Goal: Information Seeking & Learning: Learn about a topic

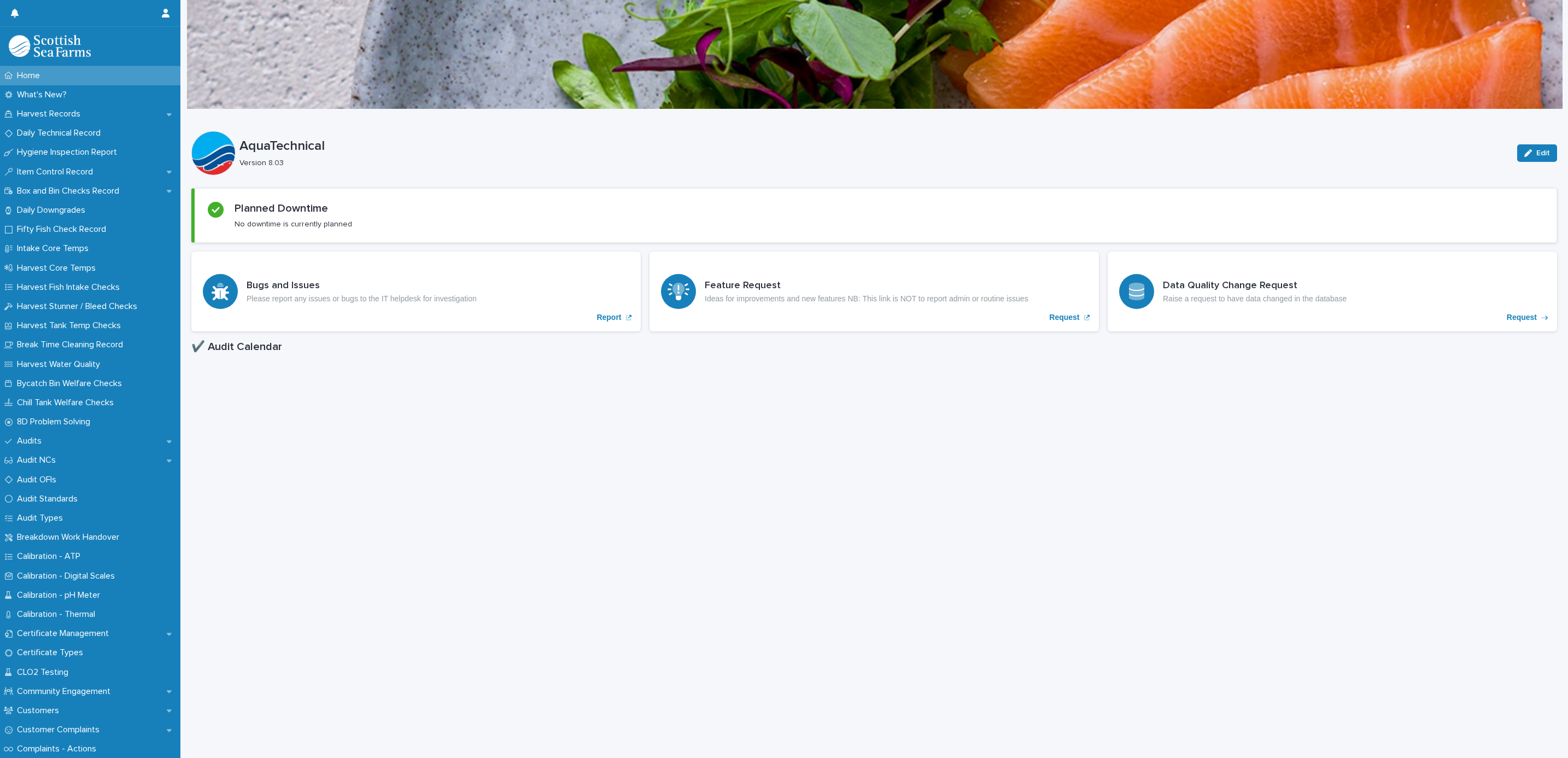
drag, startPoint x: 40, startPoint y: 112, endPoint x: 1562, endPoint y: 674, distance: 1622.4
click at [40, 112] on p "Harvest Records" at bounding box center [51, 114] width 77 height 10
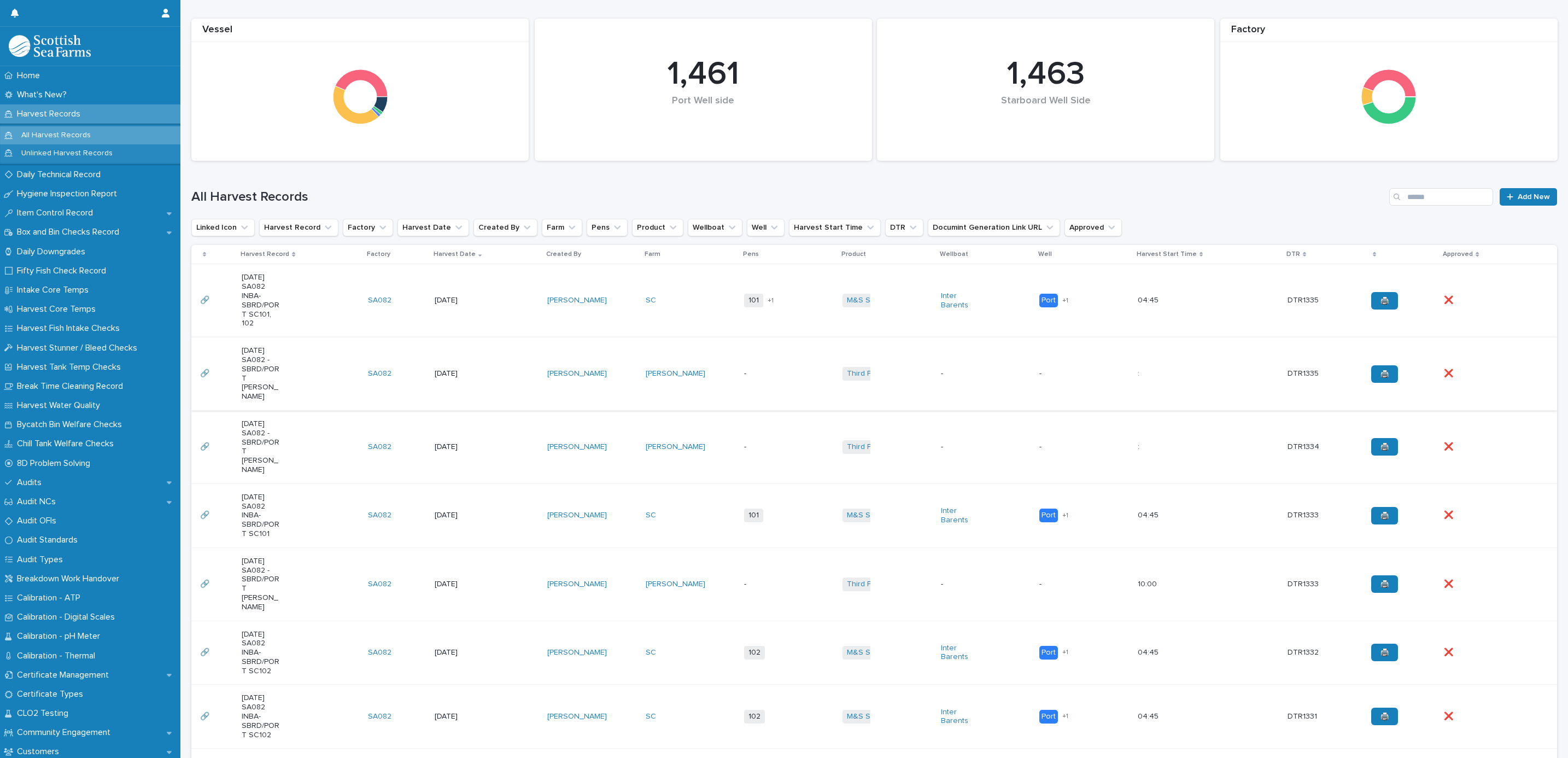
scroll to position [164, 0]
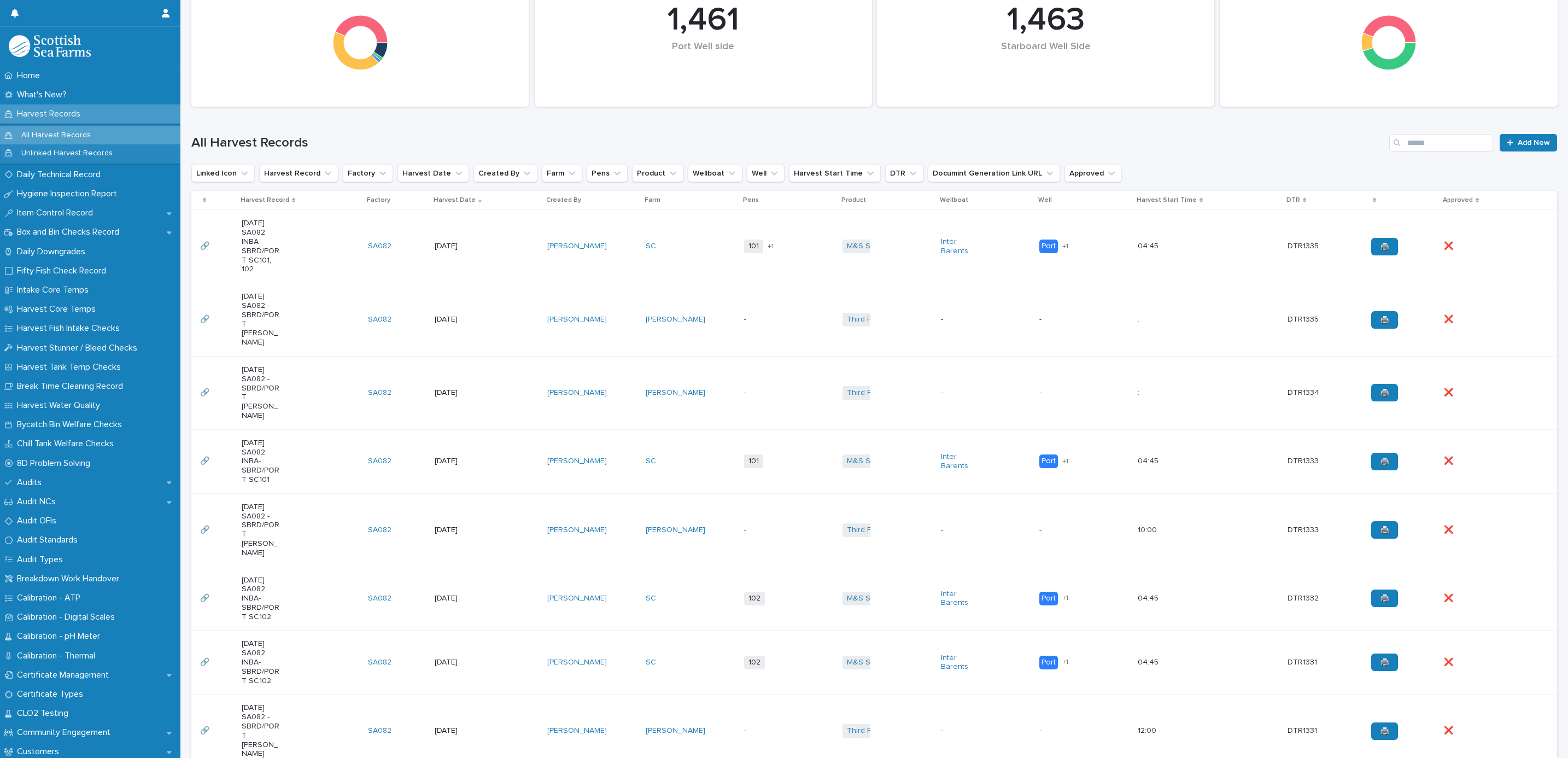
click at [599, 521] on div "[PERSON_NAME]" at bounding box center [592, 530] width 90 height 18
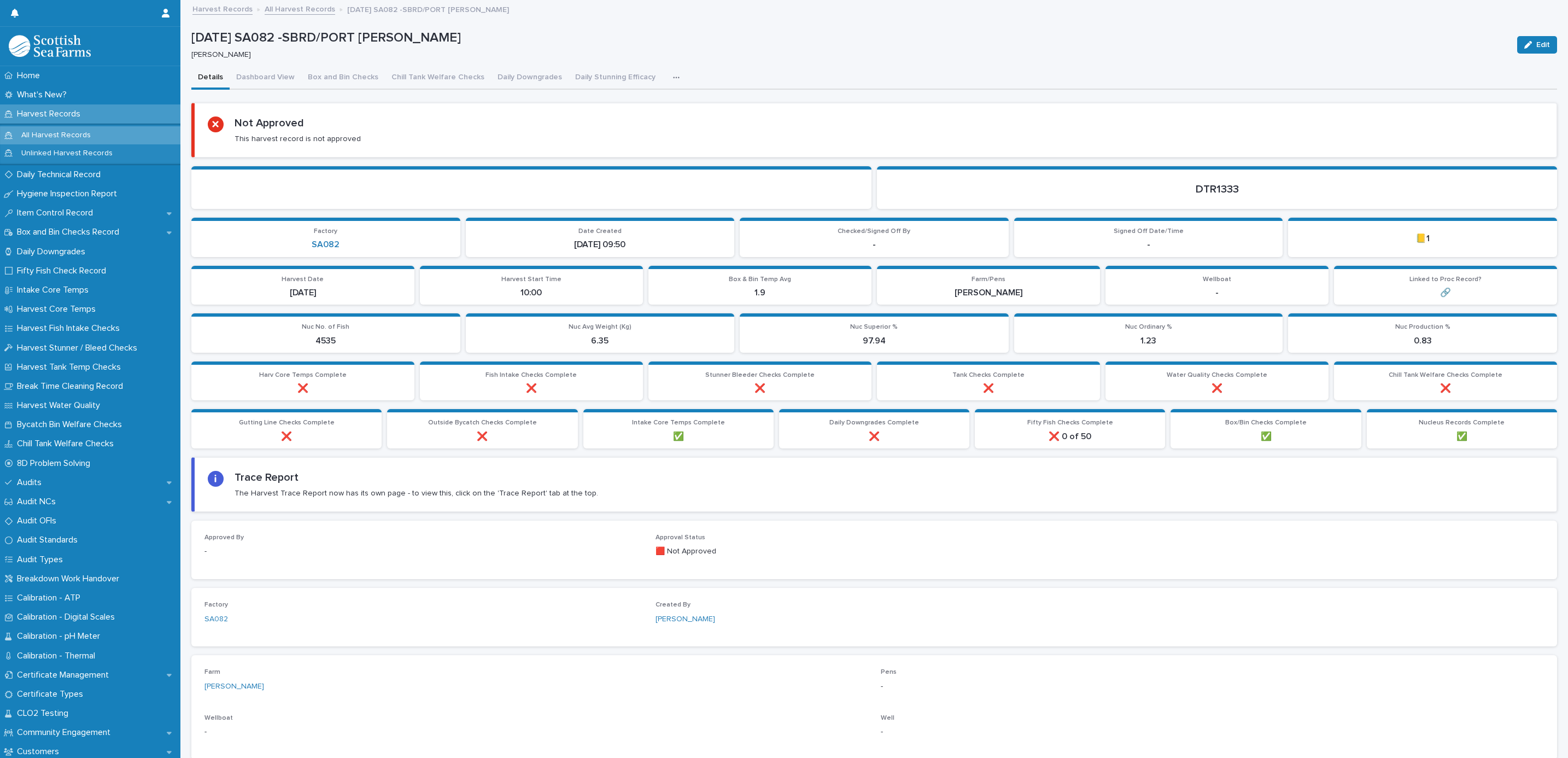
click at [673, 76] on icon "button" at bounding box center [676, 77] width 6 height 7
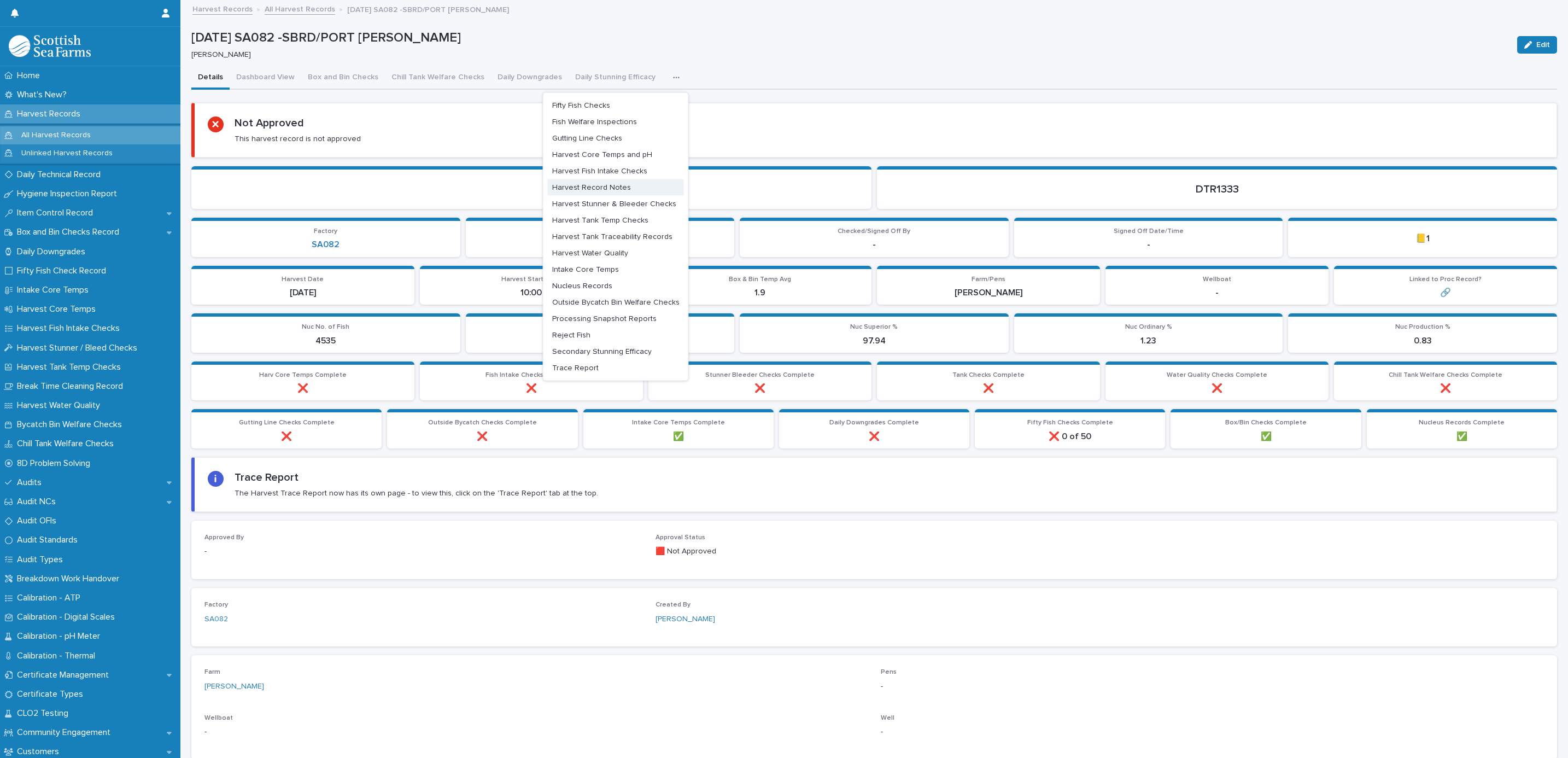
click at [570, 189] on span "Harvest Record Notes" at bounding box center [592, 186] width 79 height 7
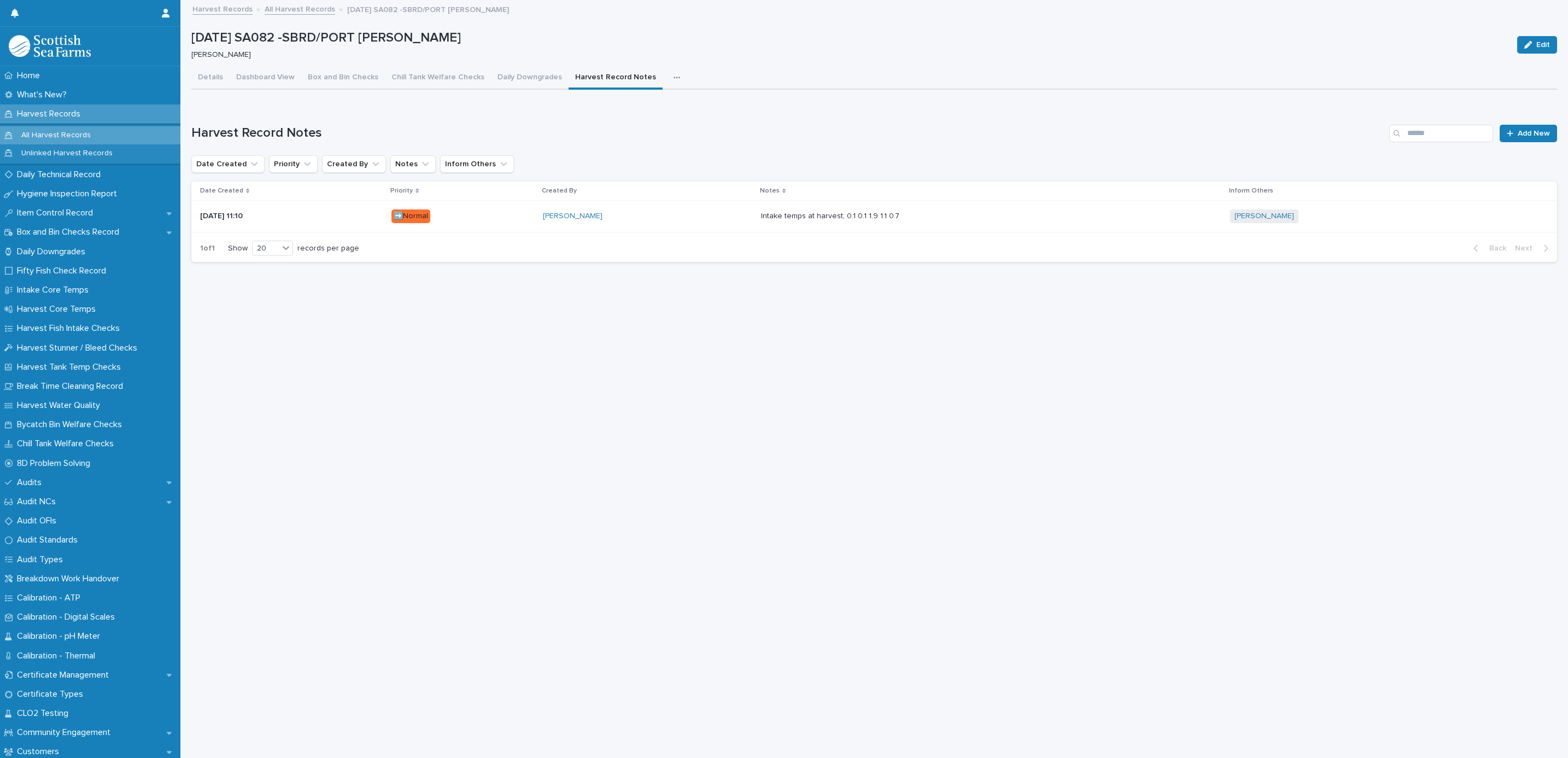
click at [305, 14] on link "All Harvest Records" at bounding box center [299, 9] width 70 height 13
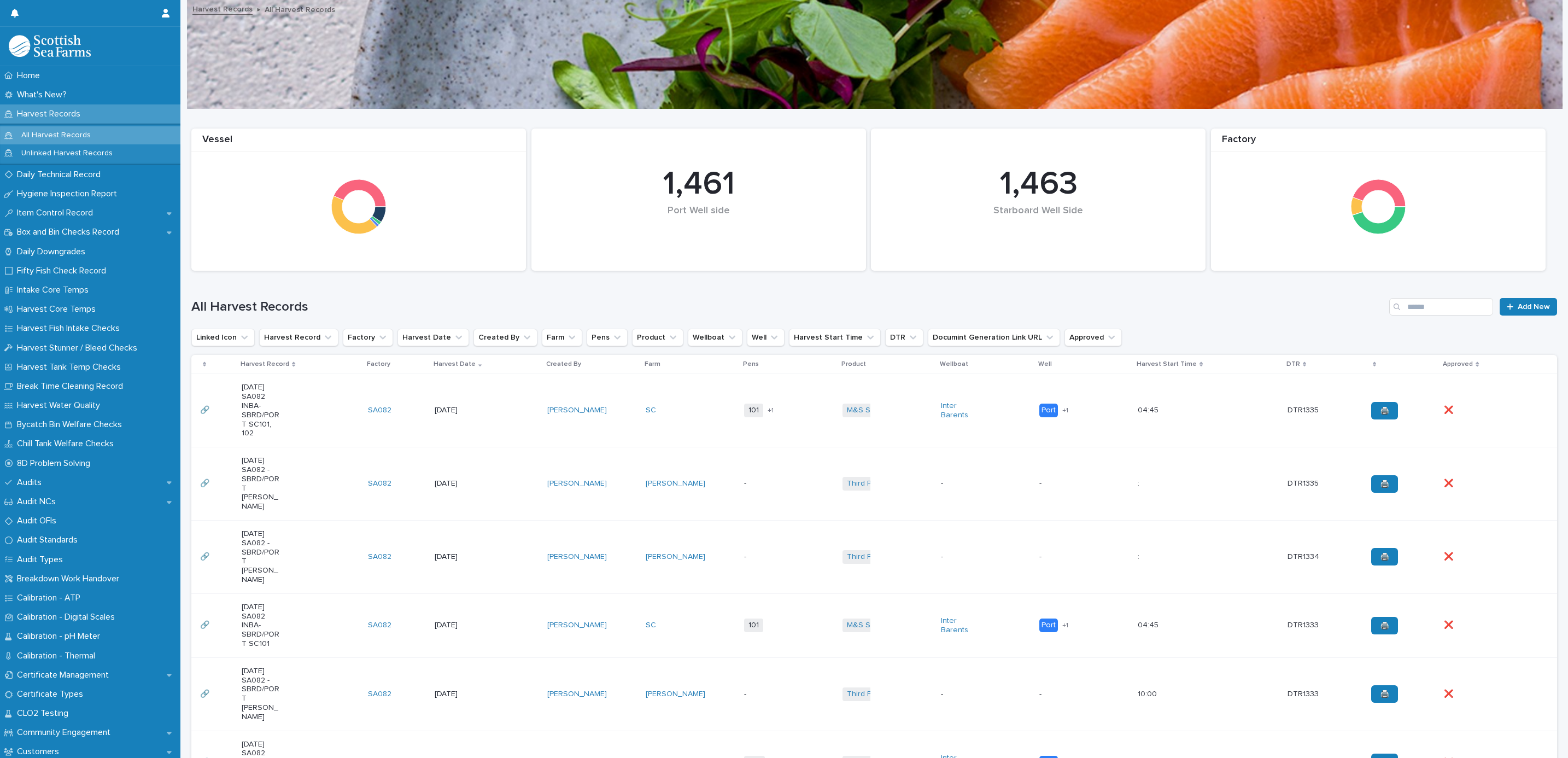
click at [744, 552] on p "-" at bounding box center [763, 557] width 39 height 10
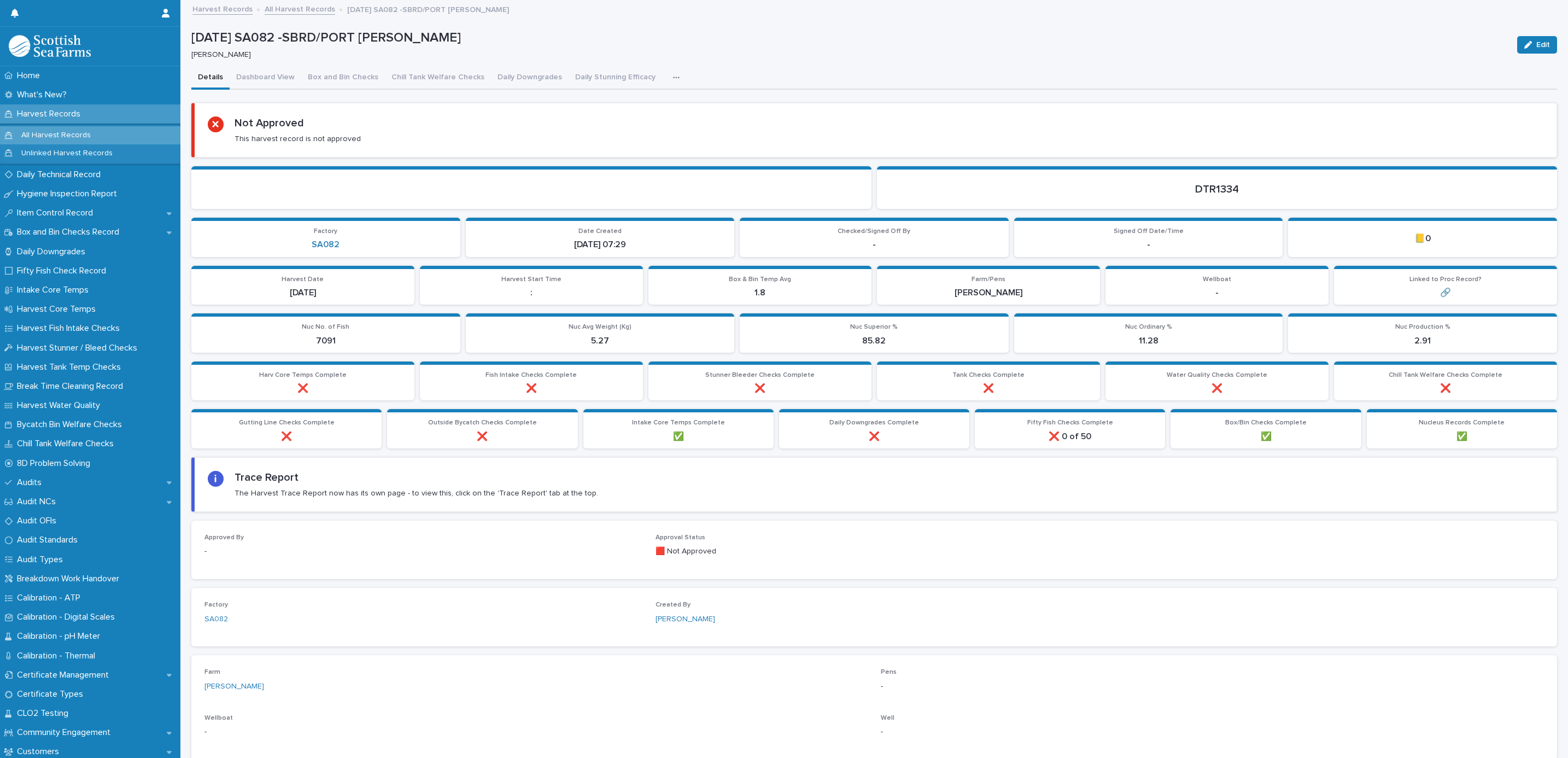
click at [673, 79] on div "button" at bounding box center [679, 77] width 11 height 7
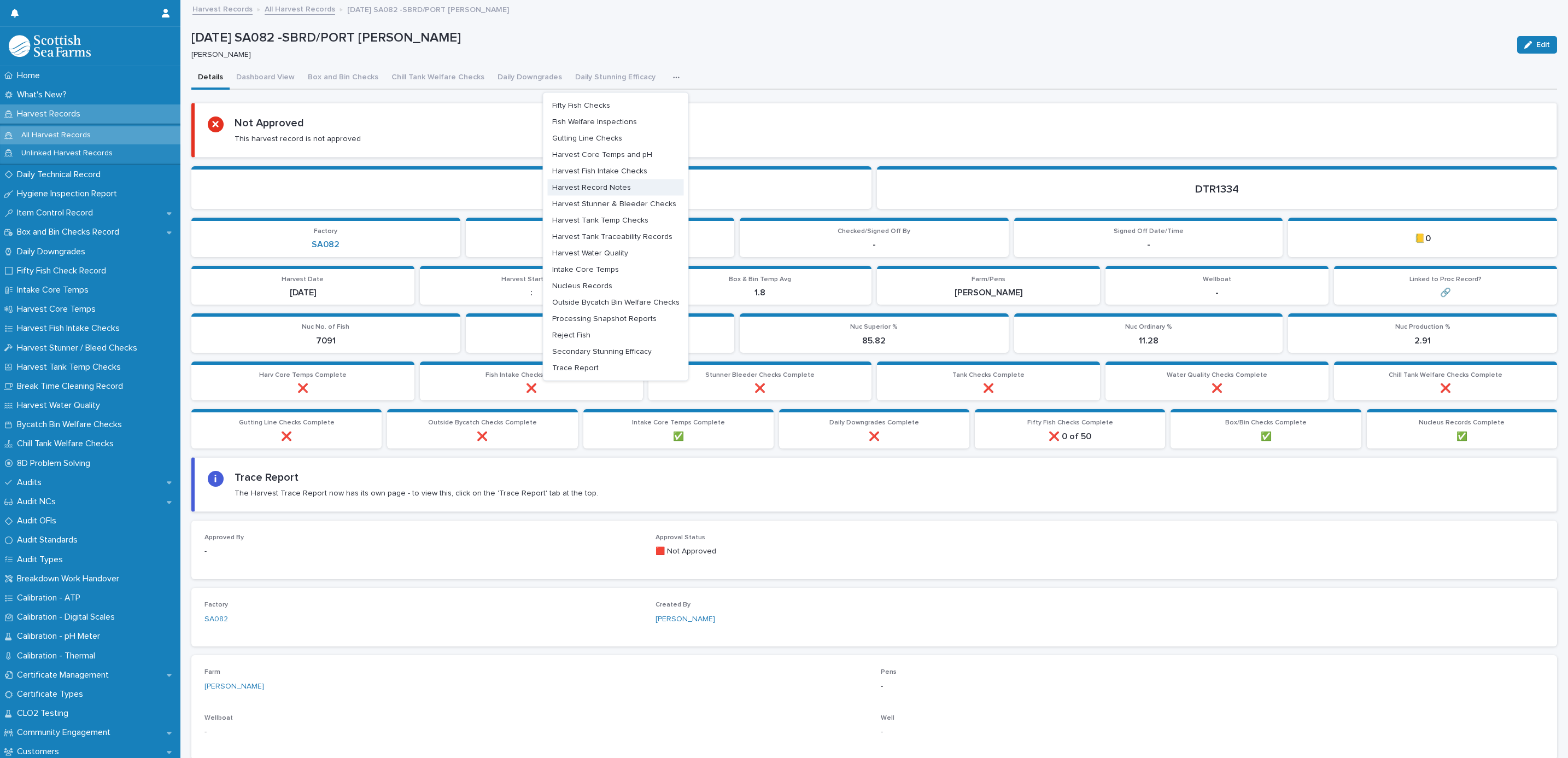
click at [570, 181] on button "Harvest Record Notes" at bounding box center [616, 187] width 136 height 16
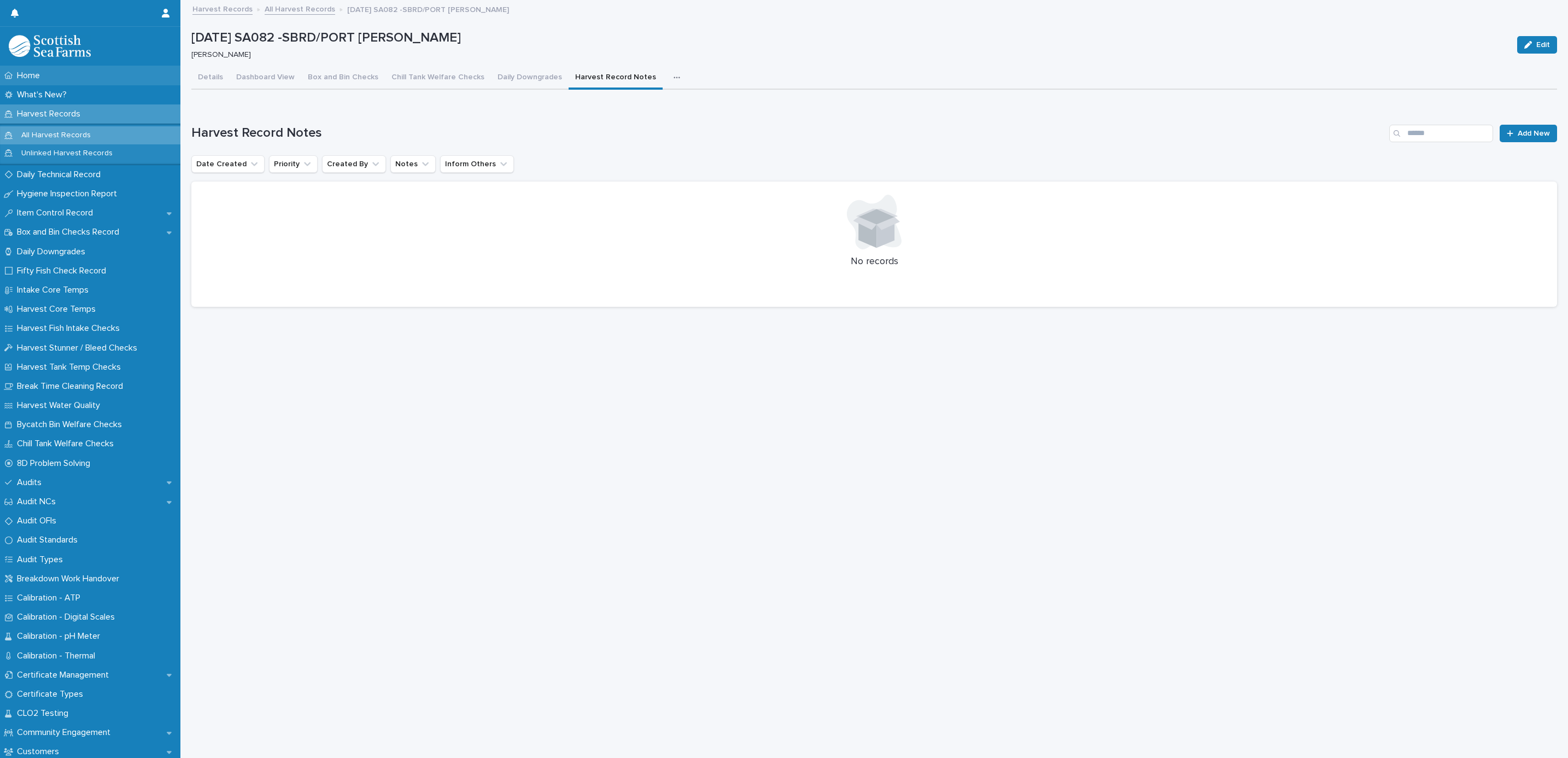
click at [38, 76] on p "Home" at bounding box center [31, 75] width 36 height 10
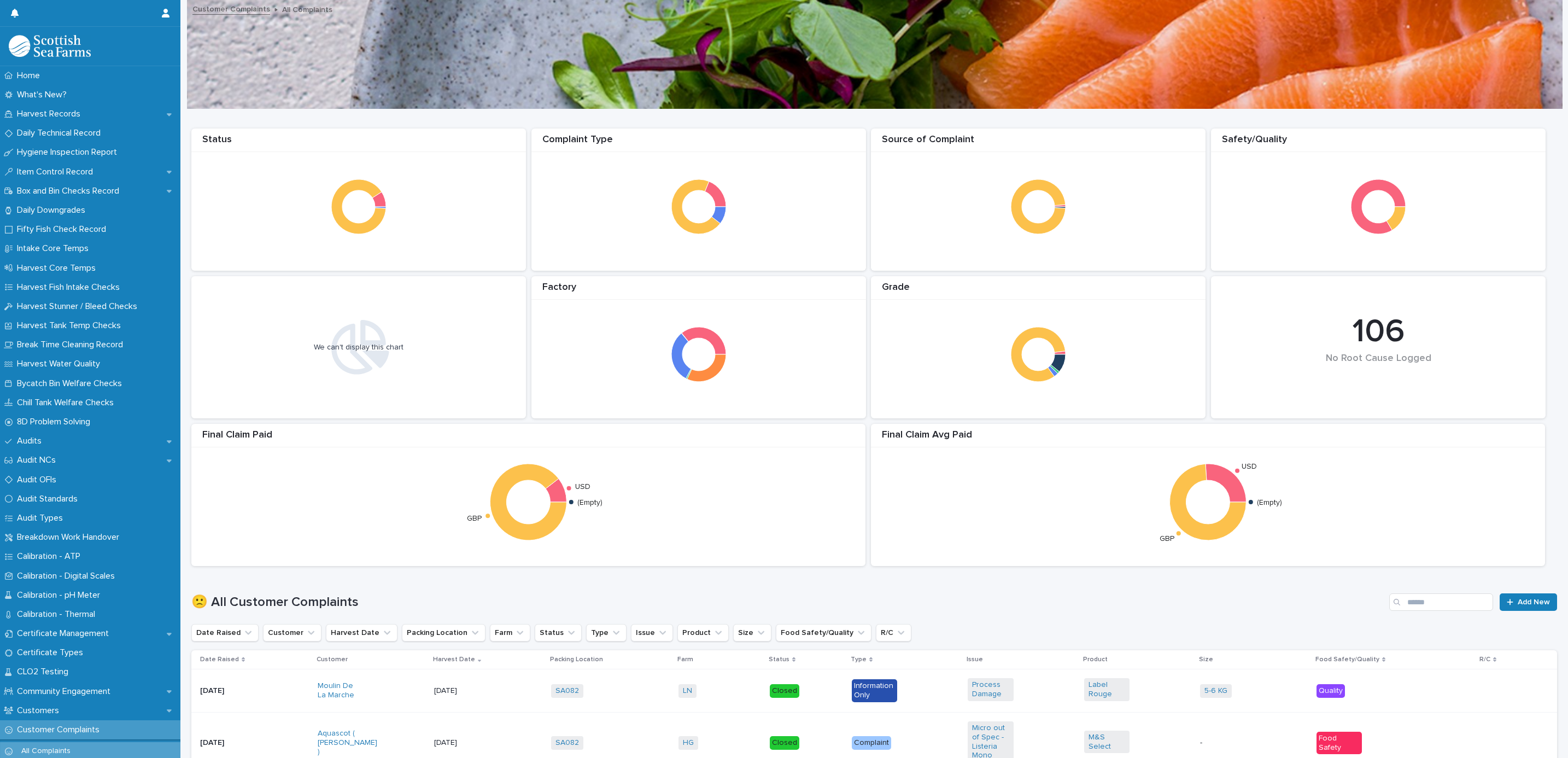
scroll to position [492, 0]
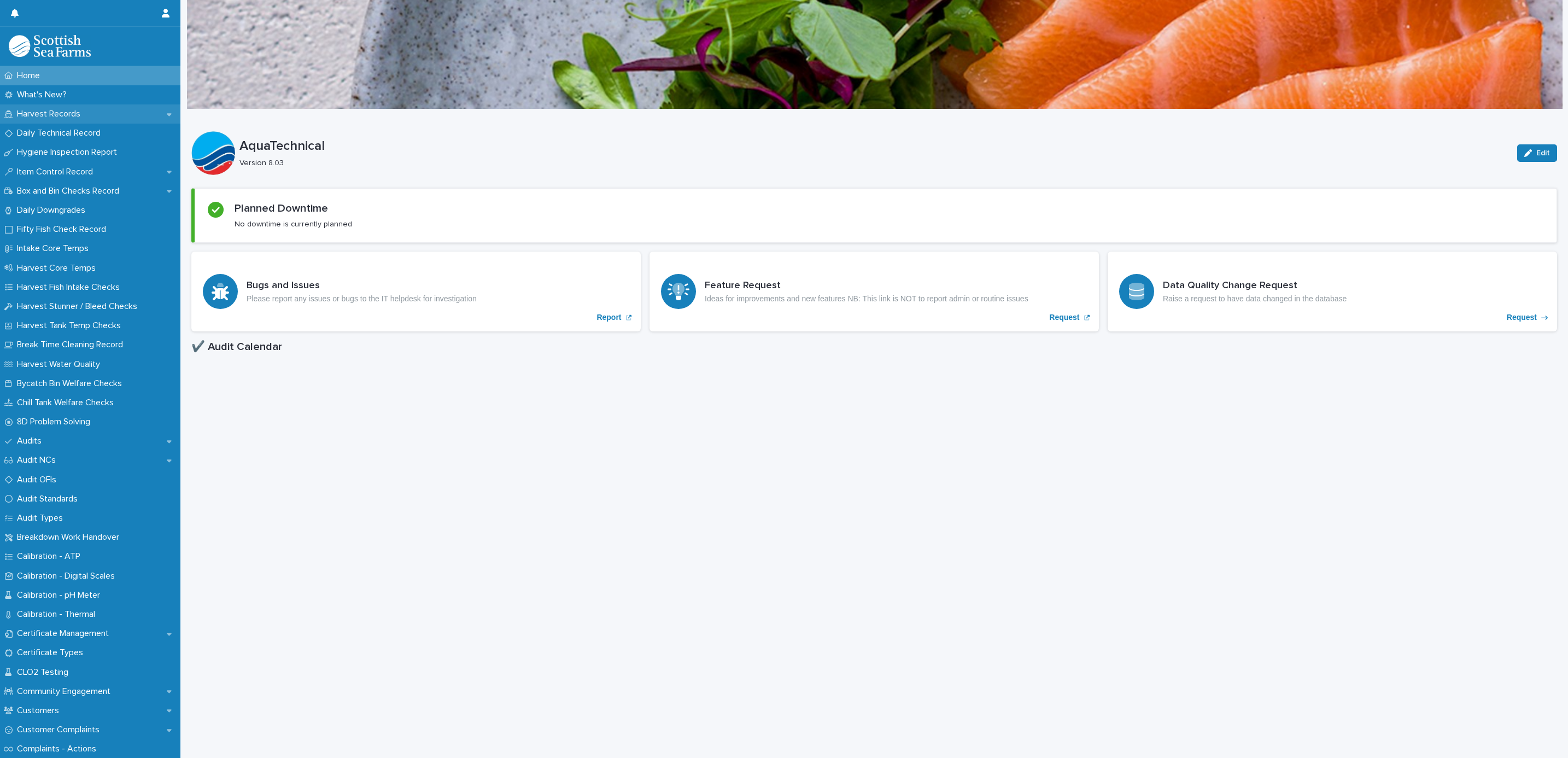
click at [45, 118] on p "Harvest Records" at bounding box center [51, 114] width 77 height 10
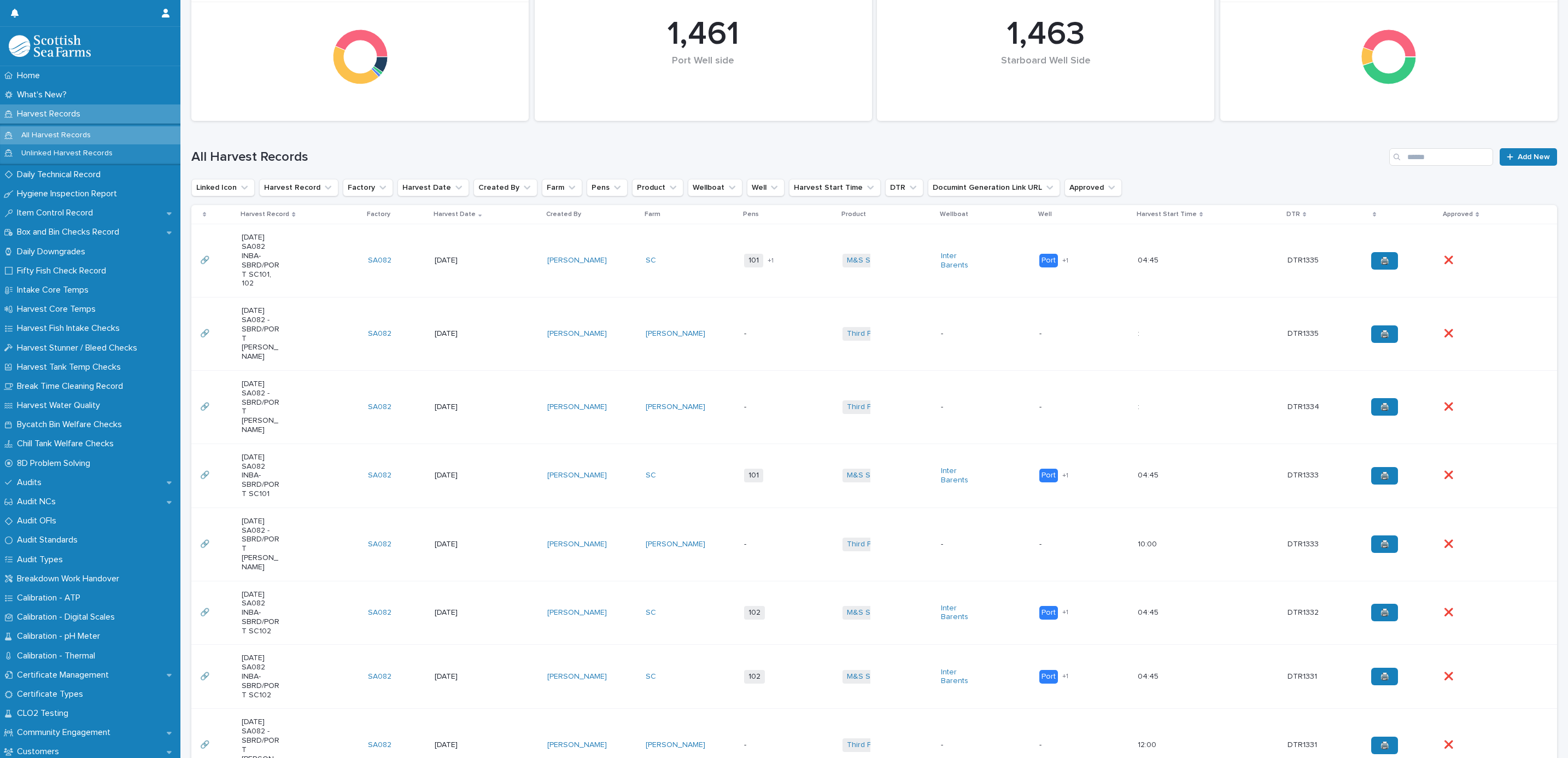
scroll to position [164, 0]
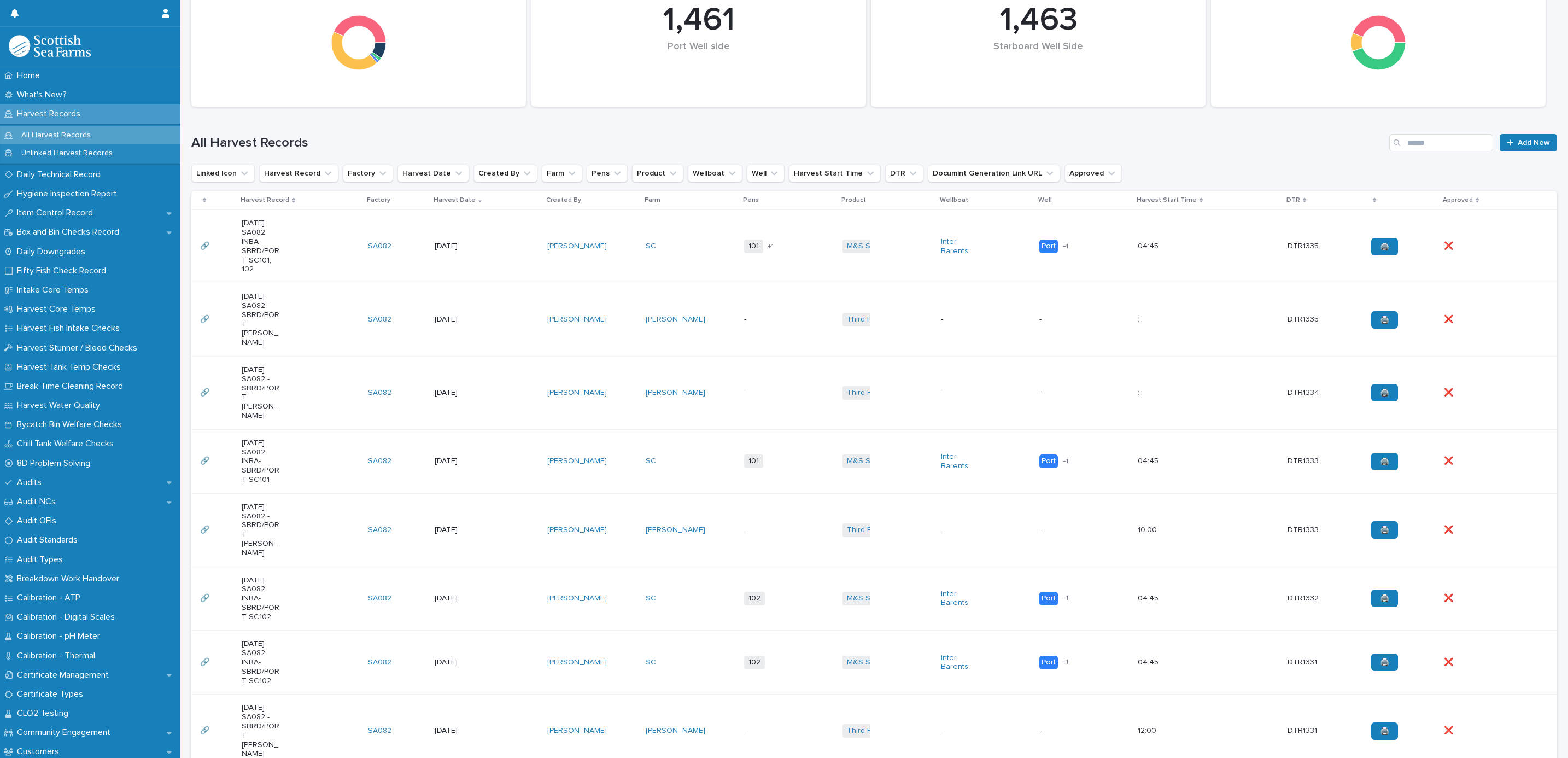
click at [762, 384] on div "-" at bounding box center [788, 393] width 90 height 18
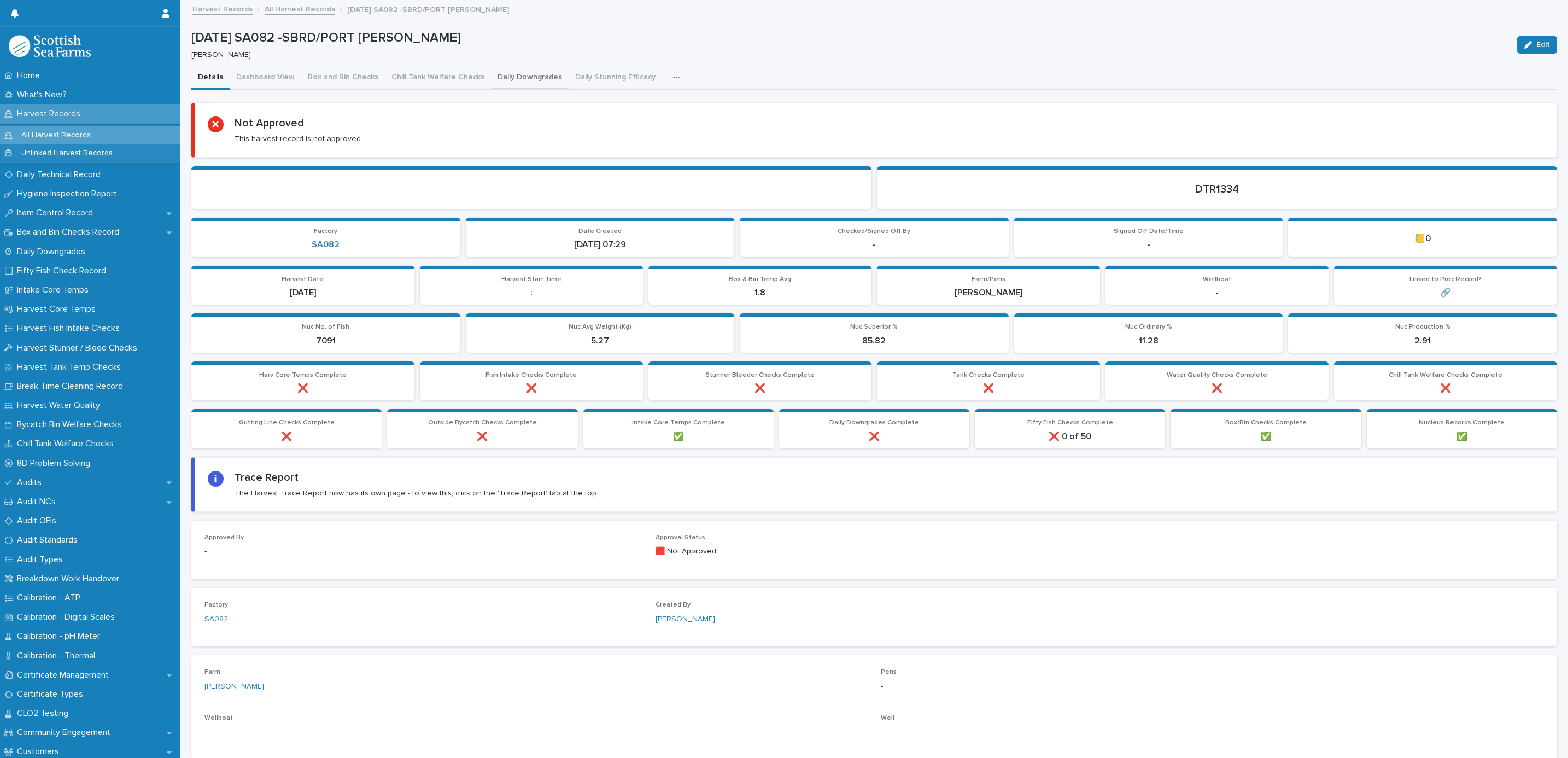
click at [508, 81] on button "Daily Downgrades" at bounding box center [529, 78] width 77 height 23
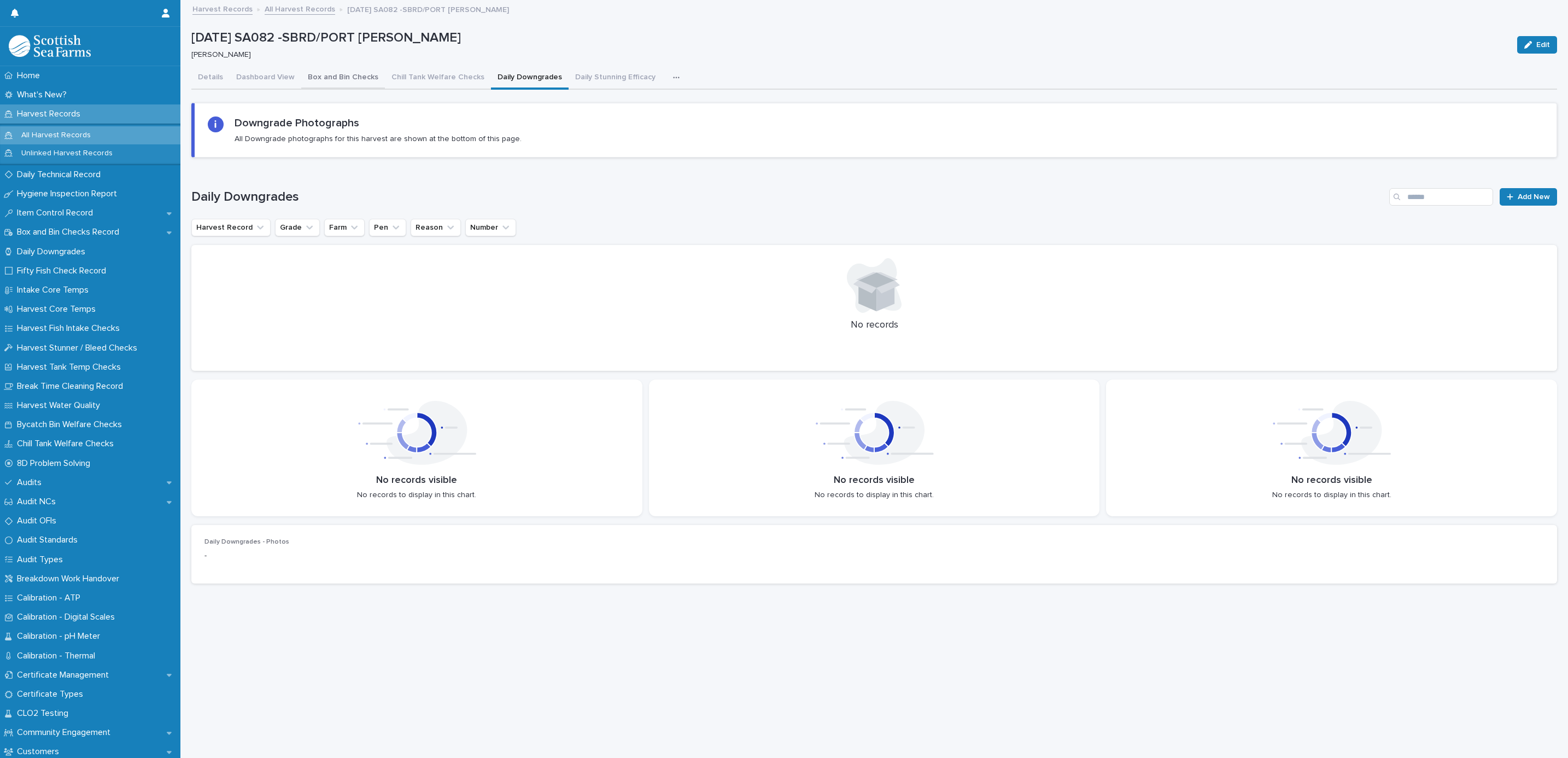
click at [355, 72] on button "Box and Bin Checks" at bounding box center [343, 78] width 84 height 23
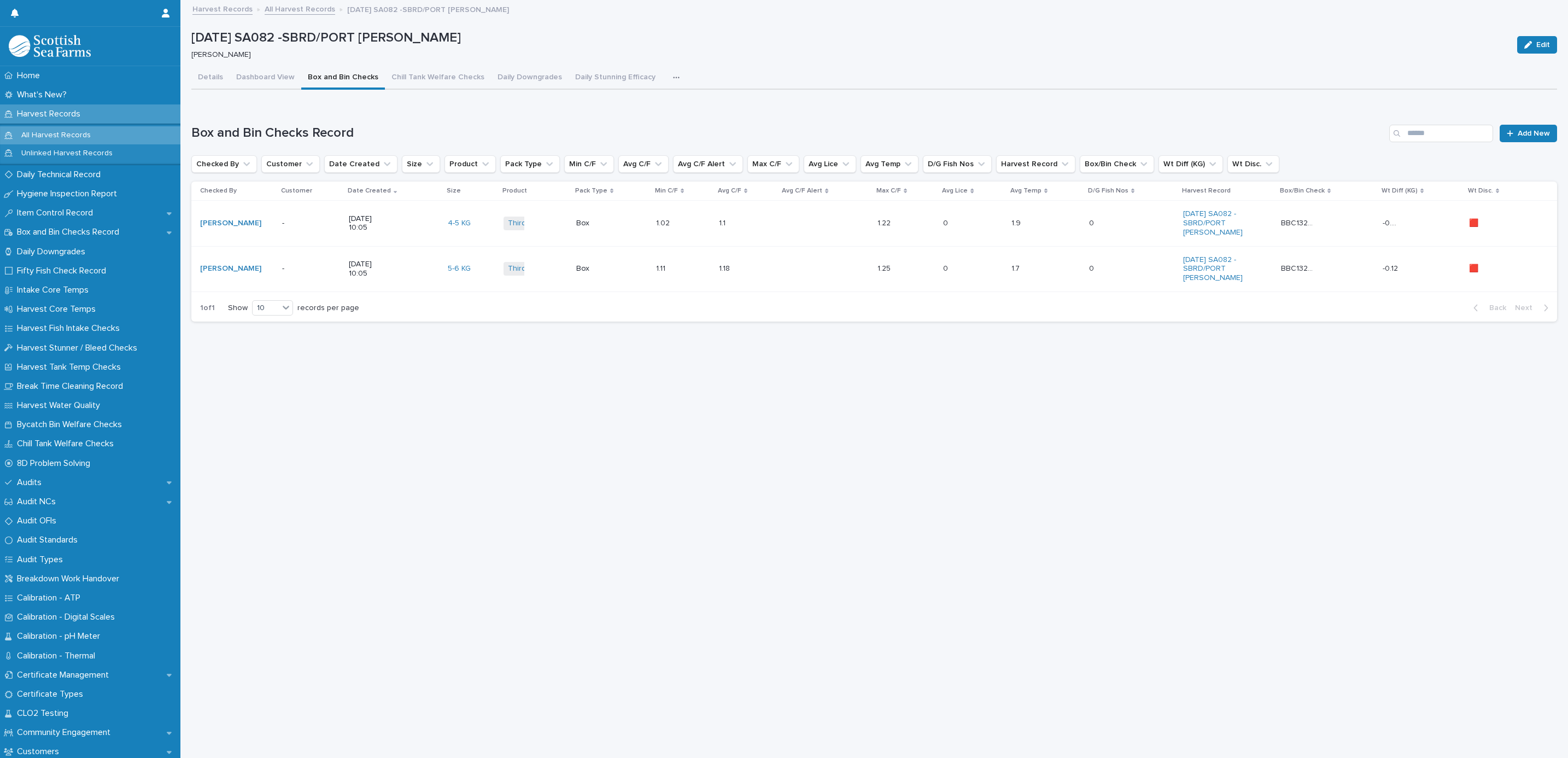
click at [403, 233] on div "17/9/2025 10:05" at bounding box center [394, 224] width 90 height 27
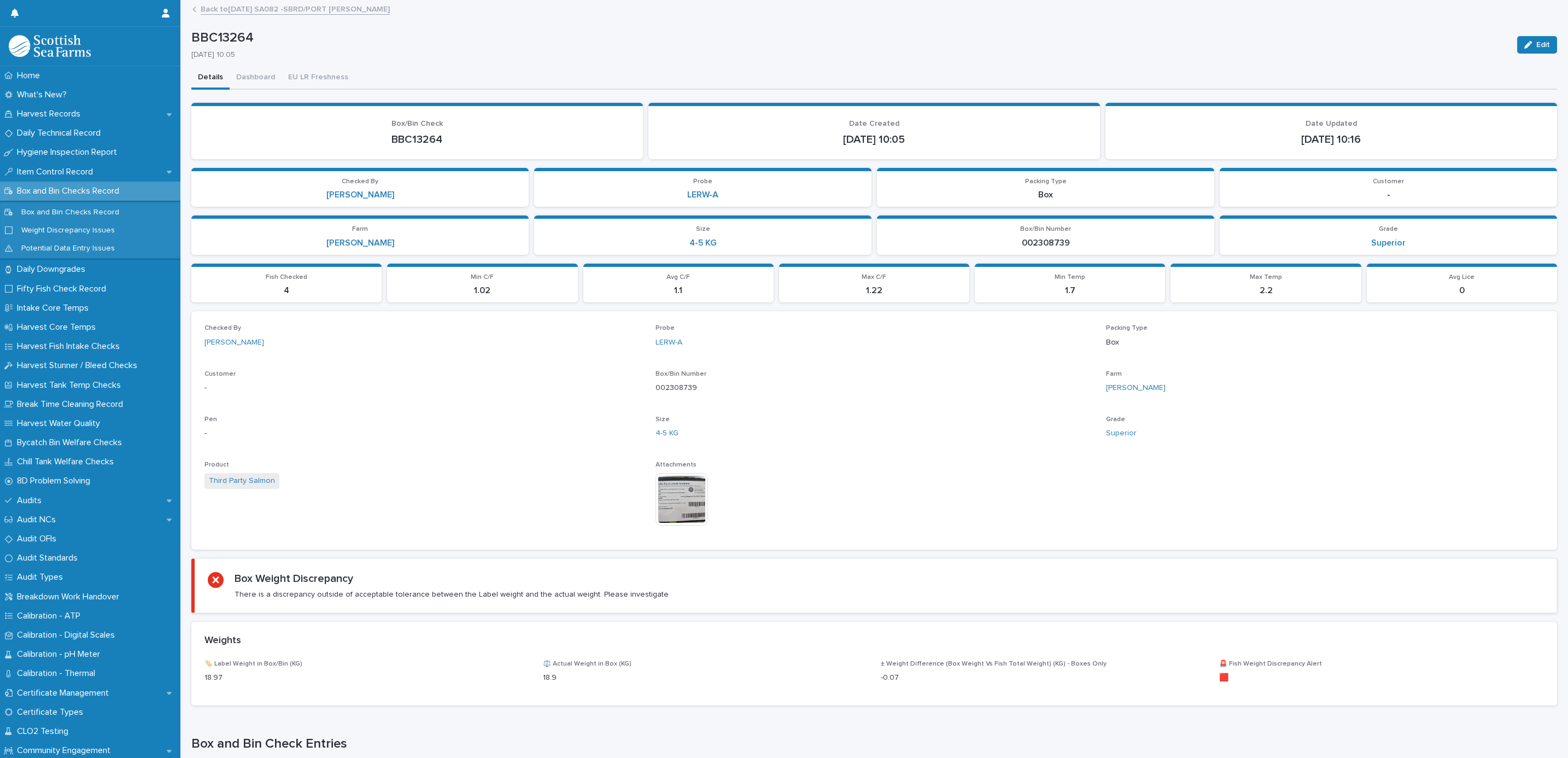
click at [692, 483] on img at bounding box center [681, 499] width 52 height 52
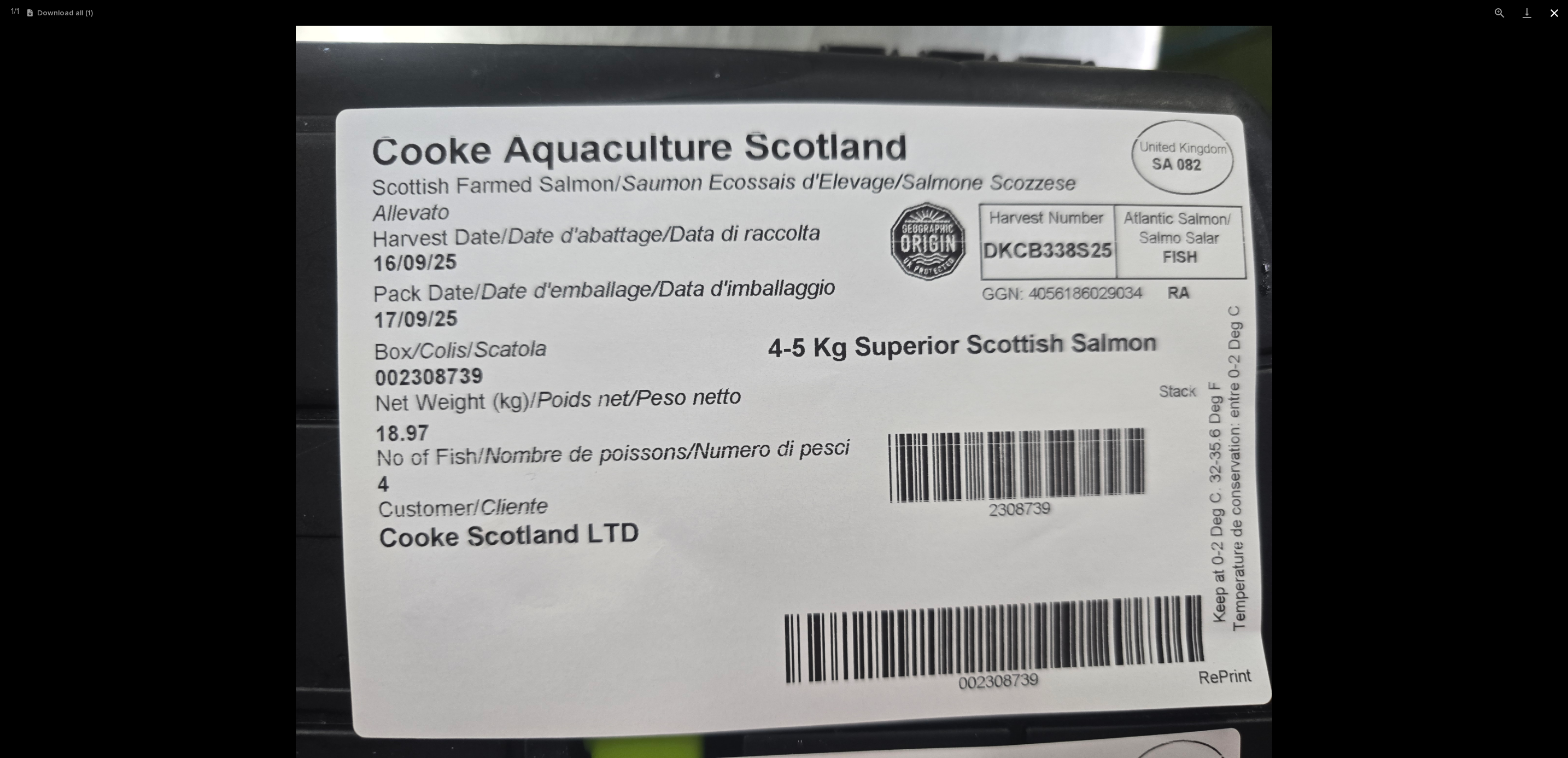
click at [1561, 19] on button "Close gallery" at bounding box center [1554, 13] width 27 height 26
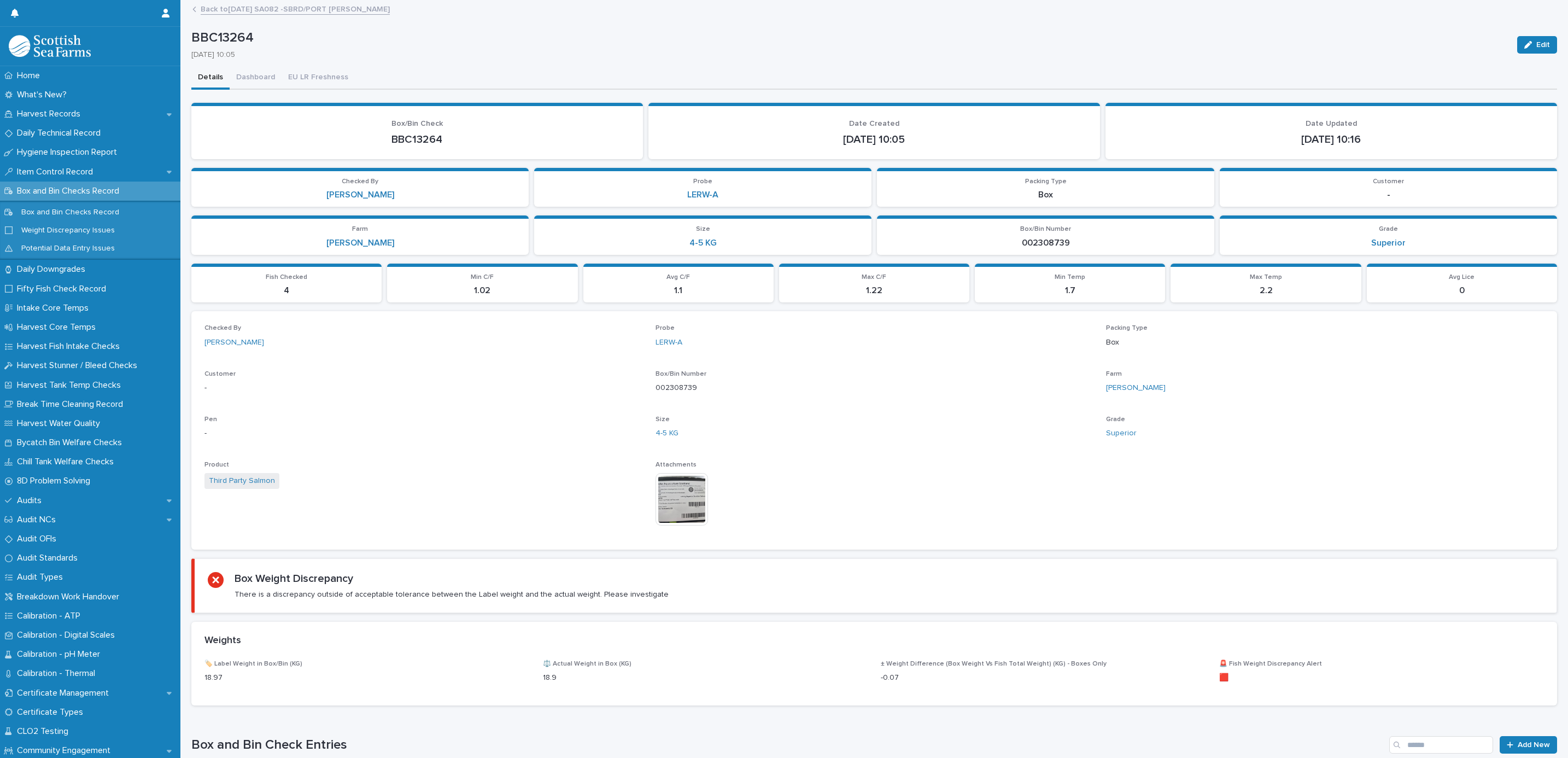
click at [320, 10] on link "Back to 17-09-2025 SA082 -SBRD/PORT COOKE" at bounding box center [295, 9] width 189 height 13
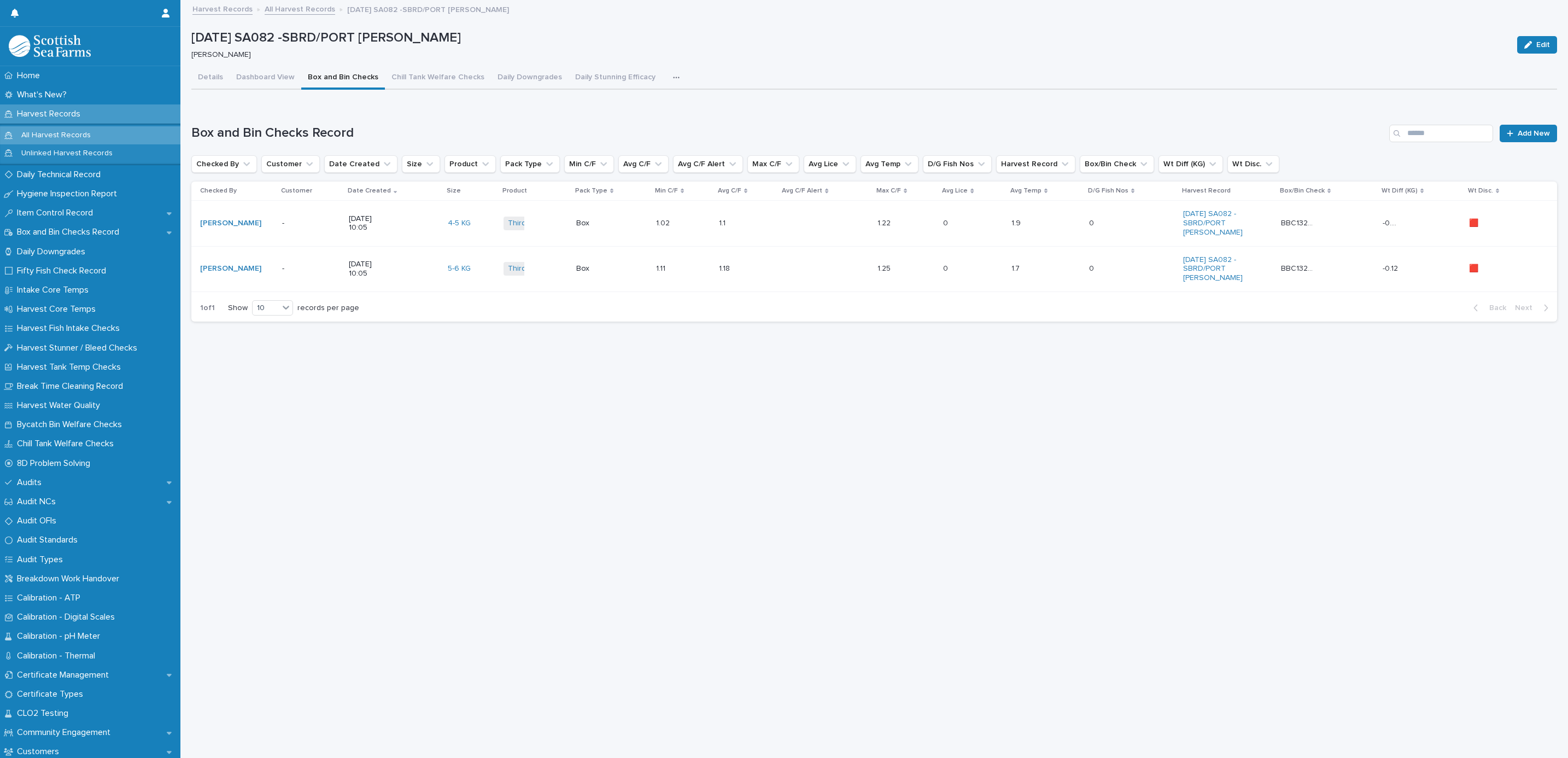
click at [667, 75] on button "button" at bounding box center [679, 77] width 24 height 22
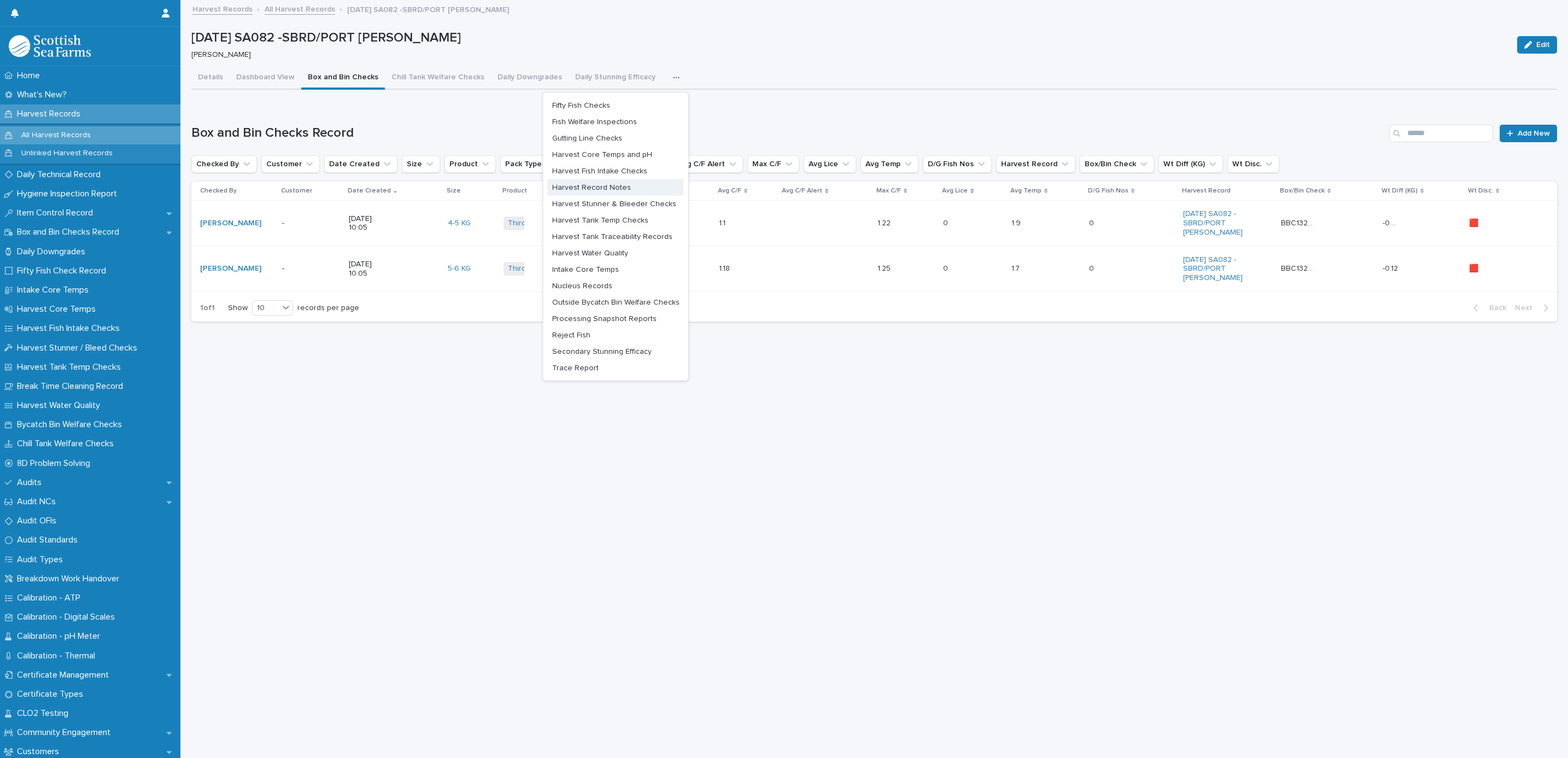
click at [606, 184] on span "Harvest Record Notes" at bounding box center [592, 186] width 79 height 7
